Goal: Register for event/course

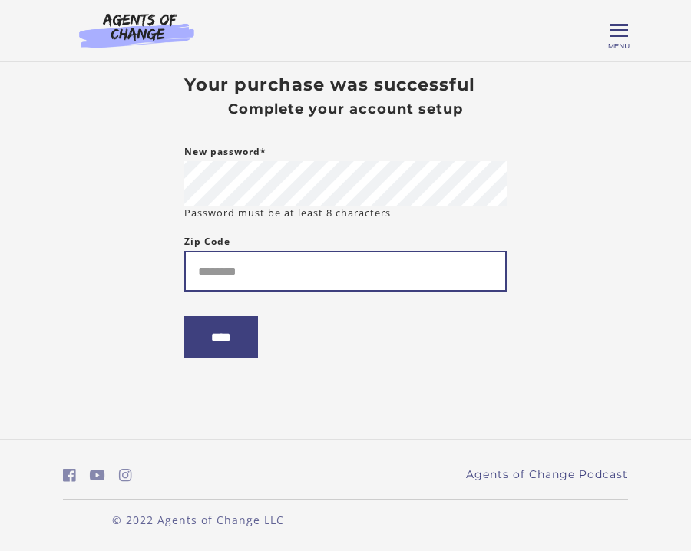
click at [203, 264] on input "Zip Code" at bounding box center [345, 271] width 323 height 41
type input "*****"
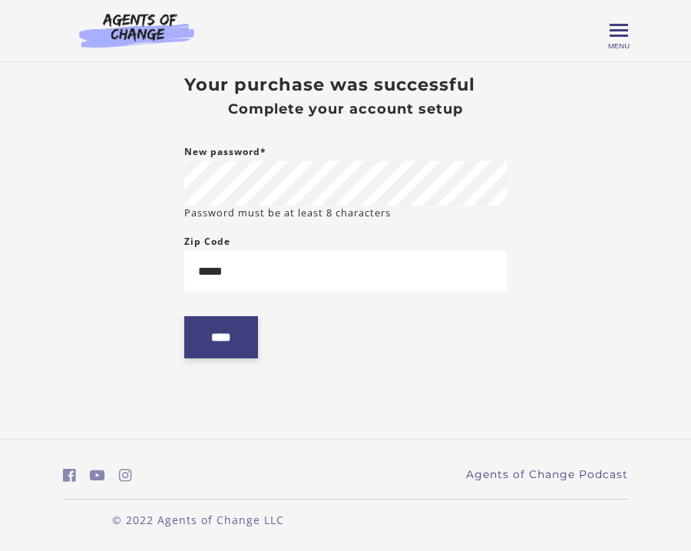
click at [211, 335] on input "****" at bounding box center [221, 337] width 74 height 42
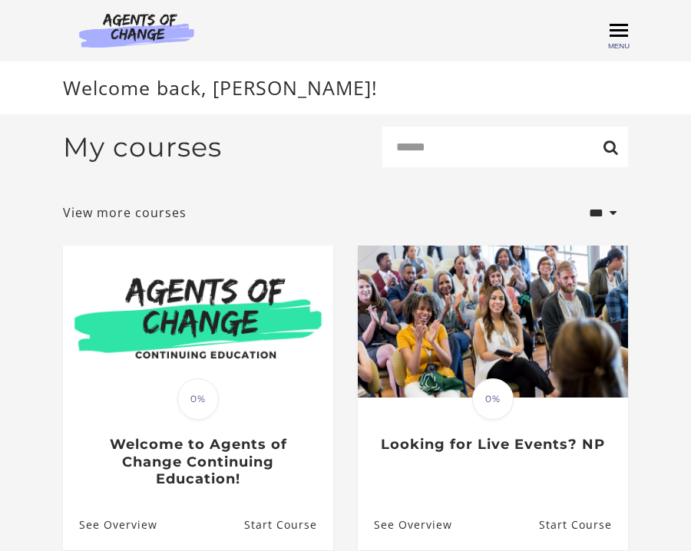
click at [617, 28] on span "Toggle menu" at bounding box center [619, 31] width 18 height 18
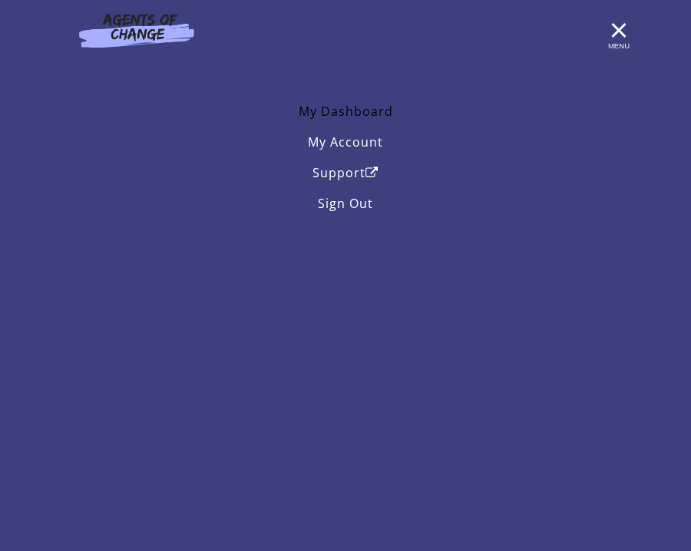
click at [376, 117] on link "My Dashboard" at bounding box center [345, 111] width 565 height 31
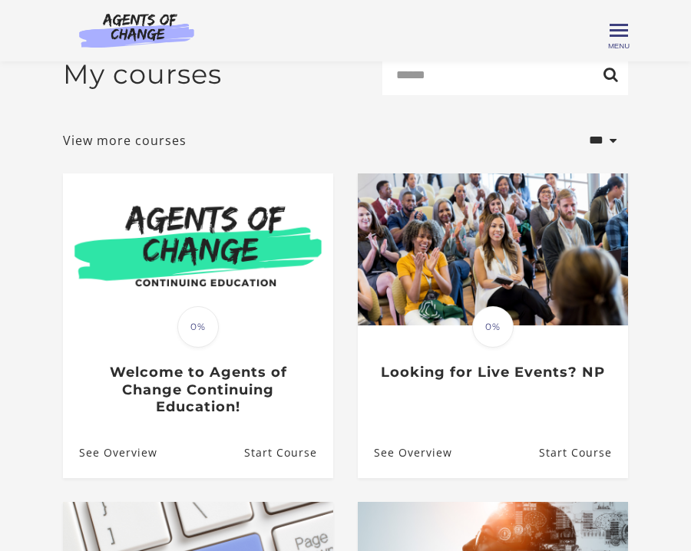
scroll to position [15, 0]
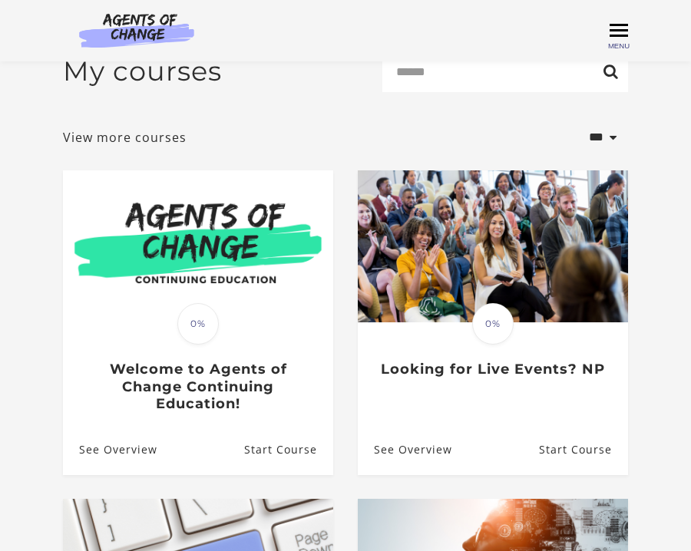
click at [619, 31] on span "Toggle menu" at bounding box center [619, 30] width 18 height 2
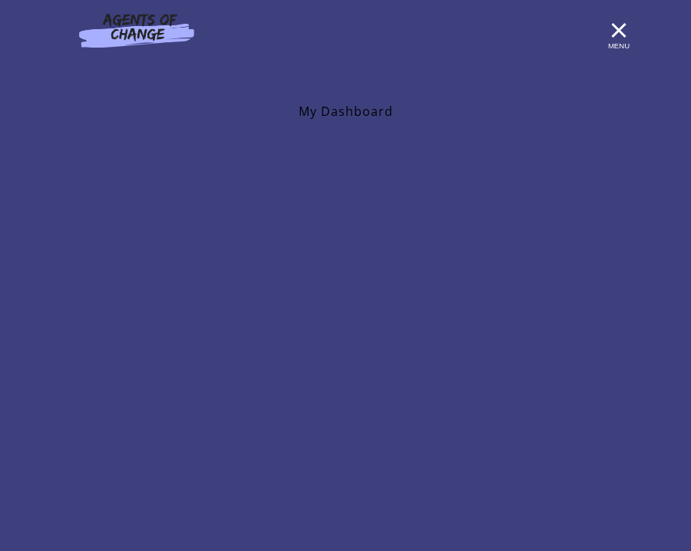
scroll to position [206, 0]
click at [618, 29] on span "Toggle menu" at bounding box center [619, 30] width 18 height 2
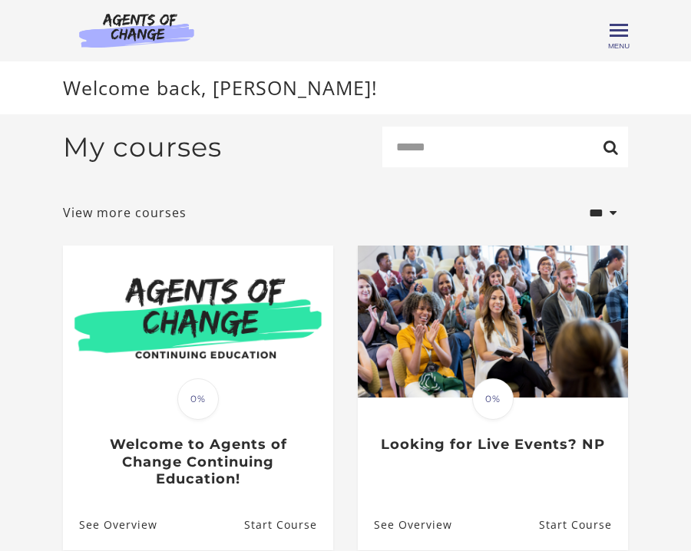
scroll to position [0, 0]
click at [616, 27] on span "Toggle menu" at bounding box center [619, 31] width 18 height 18
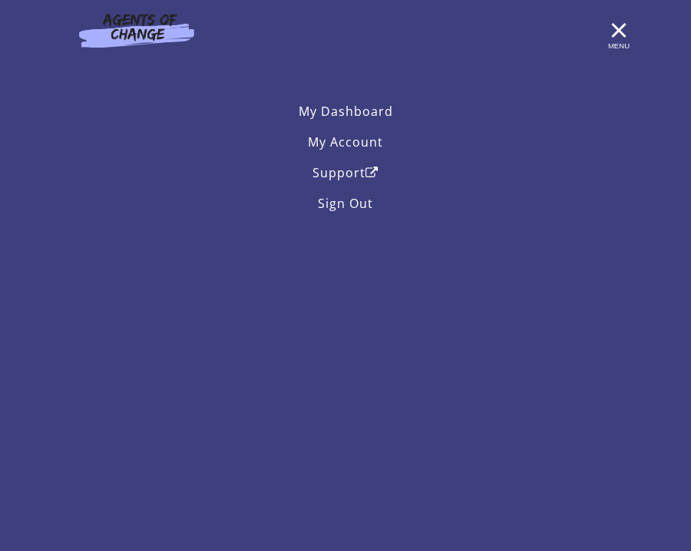
click at [616, 29] on span "Toggle menu" at bounding box center [619, 30] width 18 height 2
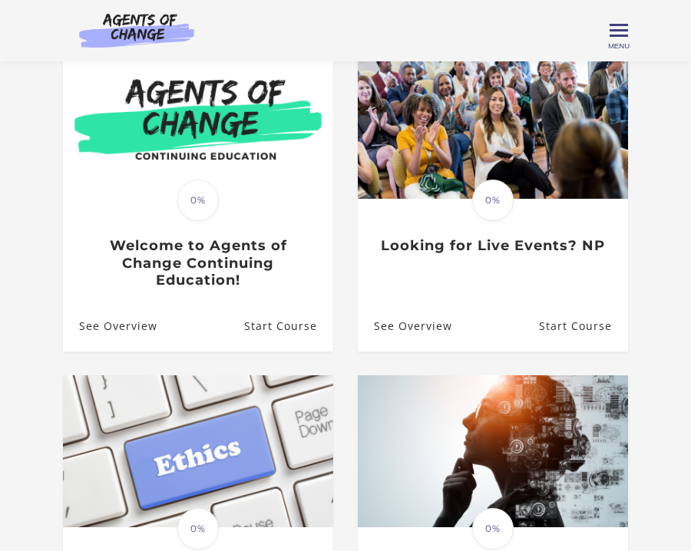
scroll to position [146, 0]
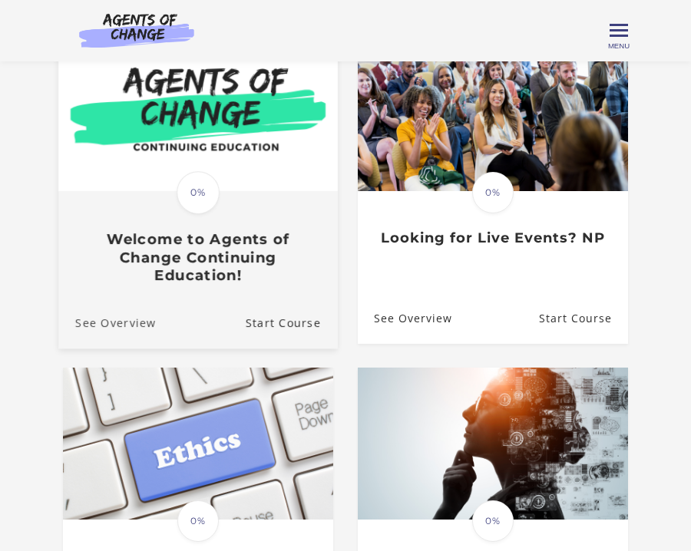
click at [137, 320] on link "See Overview" at bounding box center [107, 321] width 98 height 51
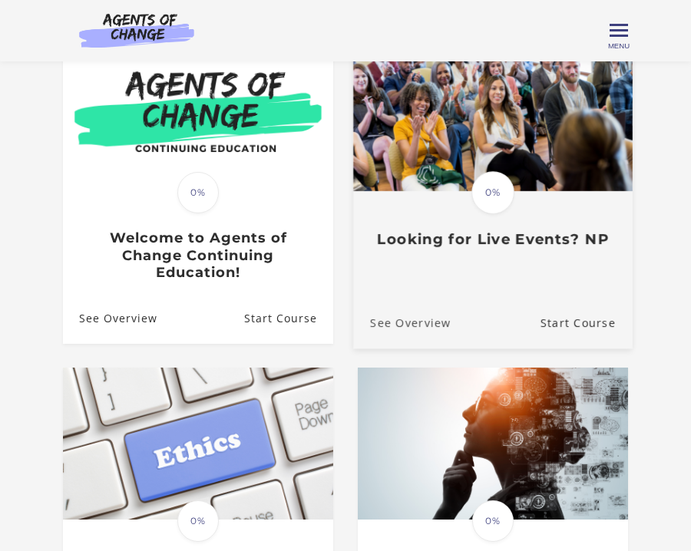
click at [423, 322] on link "See Overview" at bounding box center [402, 321] width 98 height 51
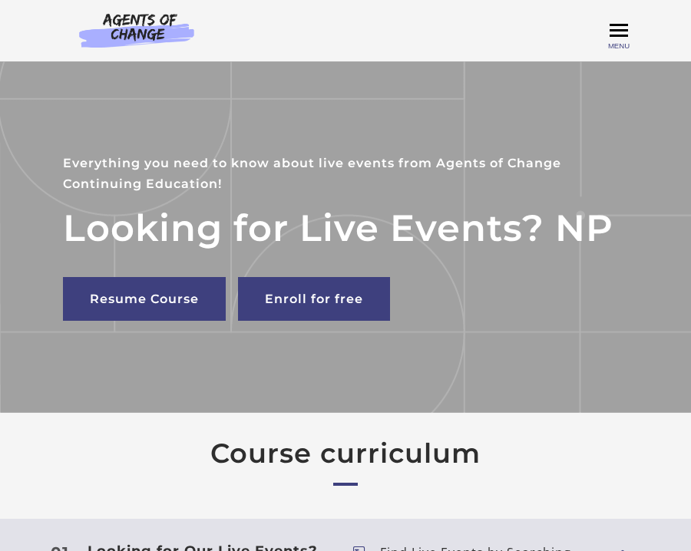
click at [614, 29] on span "Toggle menu" at bounding box center [619, 30] width 18 height 2
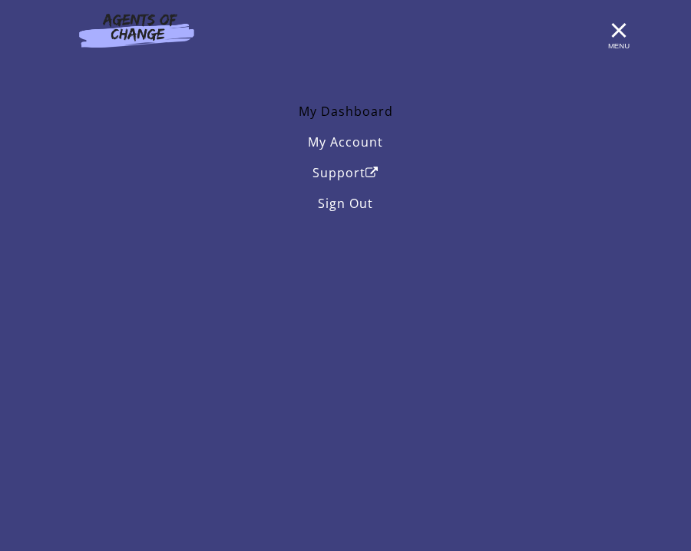
click at [361, 111] on link "My Dashboard" at bounding box center [345, 111] width 565 height 31
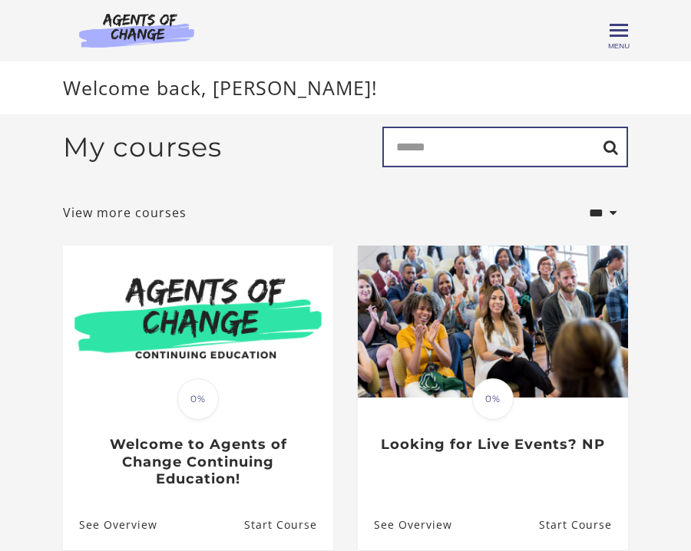
click at [394, 154] on input "Search" at bounding box center [505, 147] width 246 height 41
type input "****"
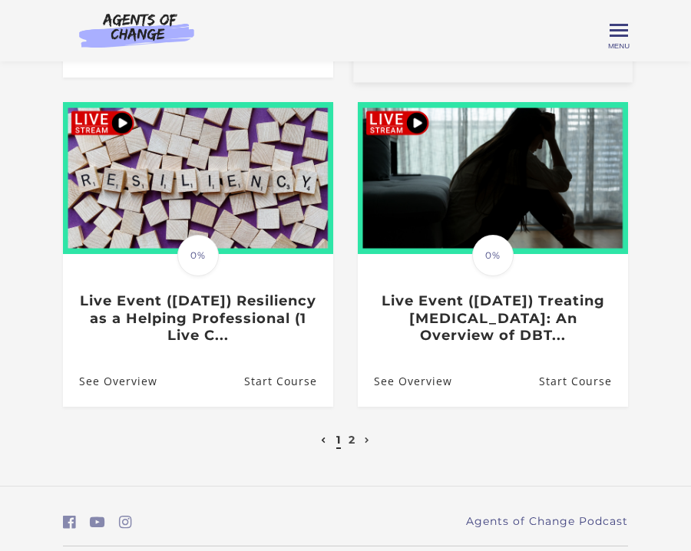
scroll to position [779, 0]
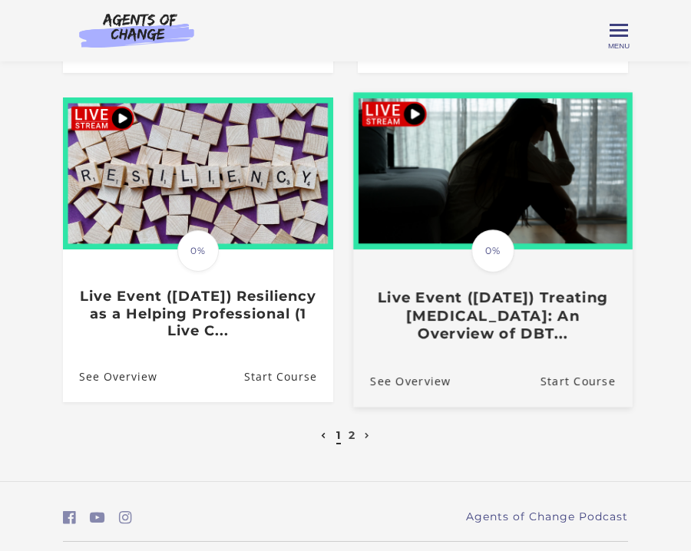
click at [460, 296] on h3 "Live Event (8/22/25) Treating Anxiety Disorders: An Overview of DBT..." at bounding box center [493, 316] width 246 height 54
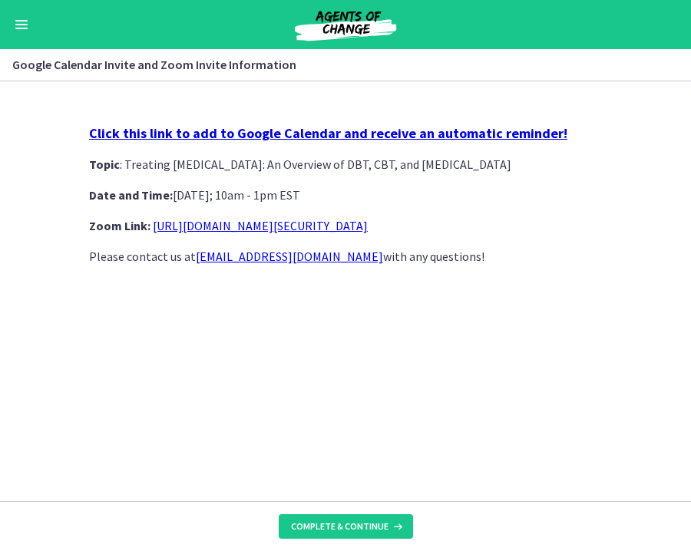
click at [403, 127] on strong "Click this link to add to Google Calendar and receive an automatic reminder!" at bounding box center [328, 133] width 478 height 18
click at [330, 529] on span "Complete & continue" at bounding box center [340, 527] width 98 height 12
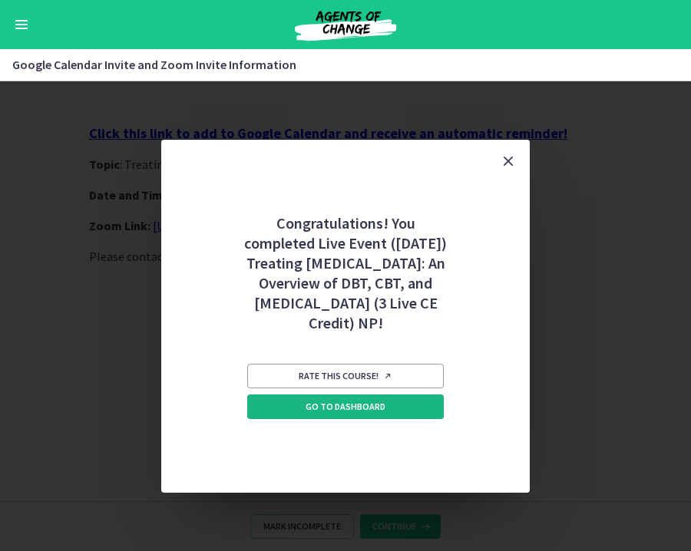
click at [337, 413] on span "Go to Dashboard" at bounding box center [346, 407] width 80 height 12
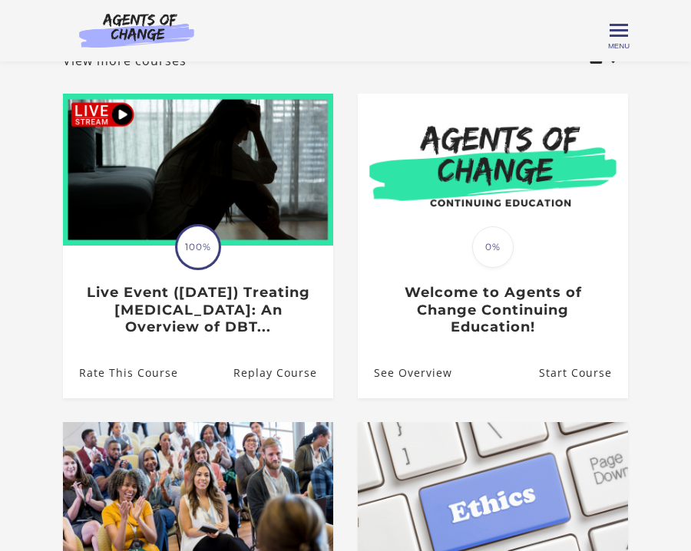
scroll to position [91, 0]
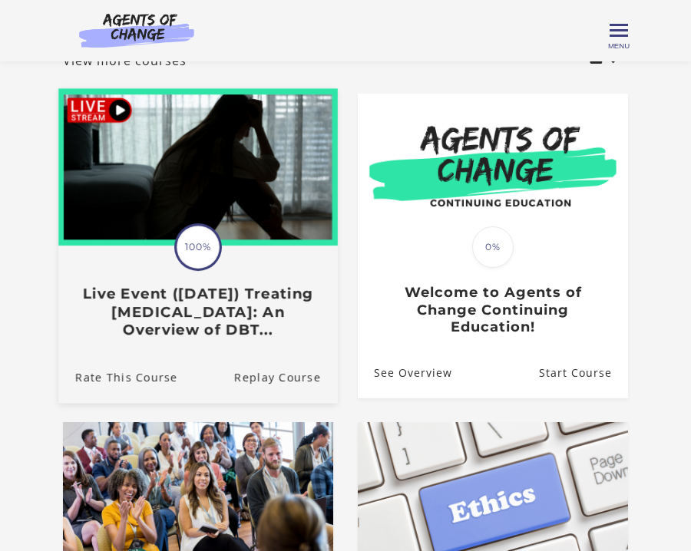
click at [204, 257] on span "100%" at bounding box center [198, 247] width 43 height 43
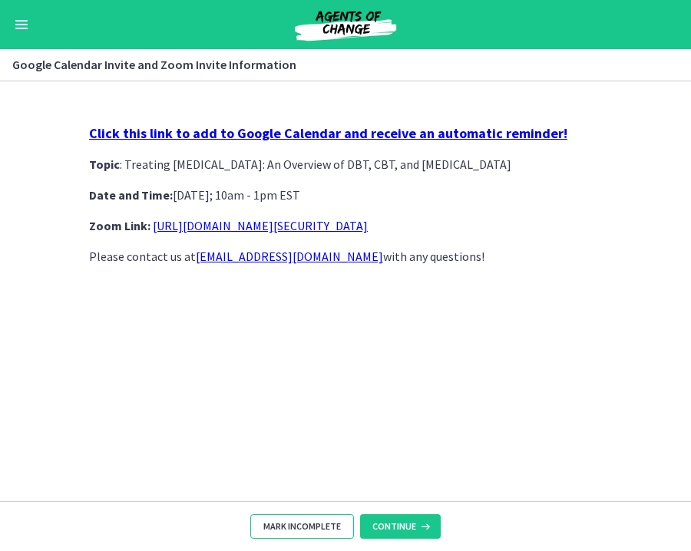
click at [280, 527] on span "Mark Incomplete" at bounding box center [302, 527] width 78 height 12
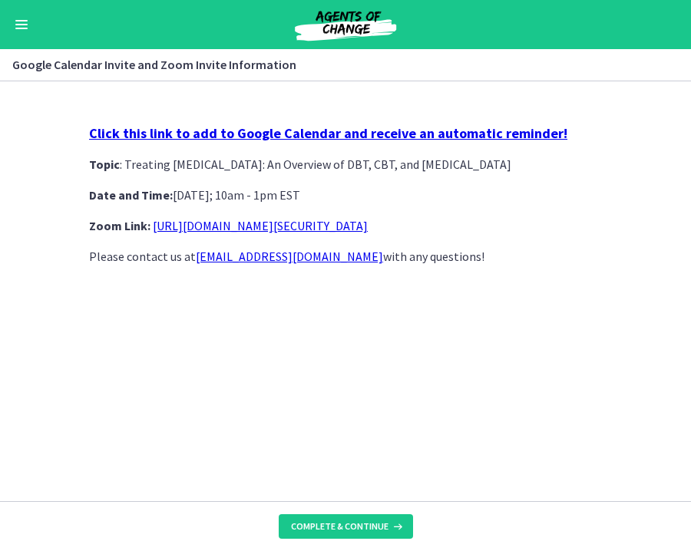
click at [270, 406] on div "Click this link to add to Google Calendar and receive an automatic reminder! To…" at bounding box center [346, 306] width 538 height 389
